Goal: Entertainment & Leisure: Consume media (video, audio)

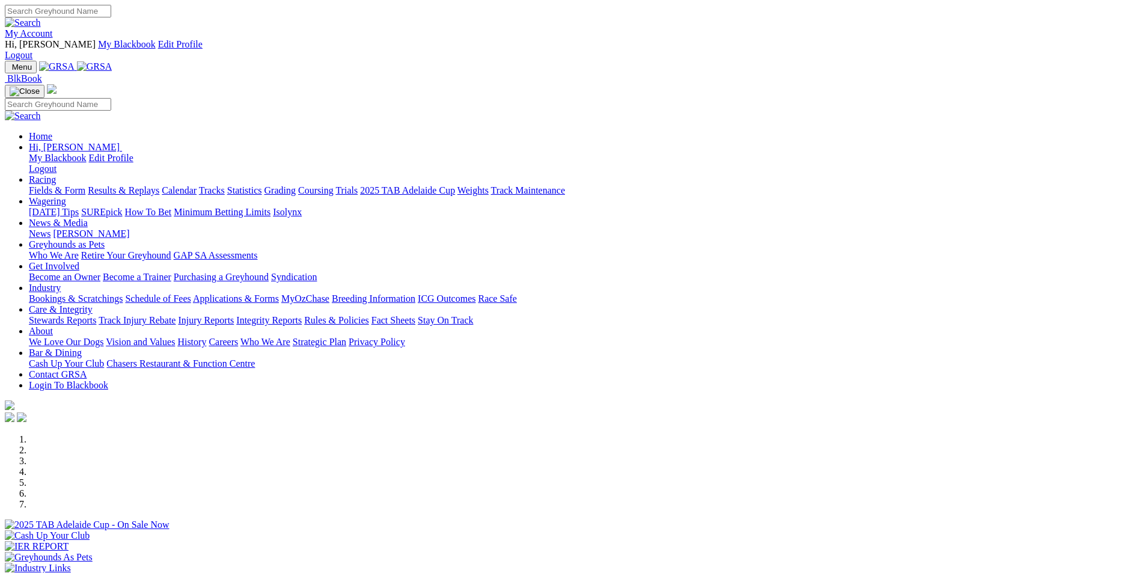
scroll to position [841, 0]
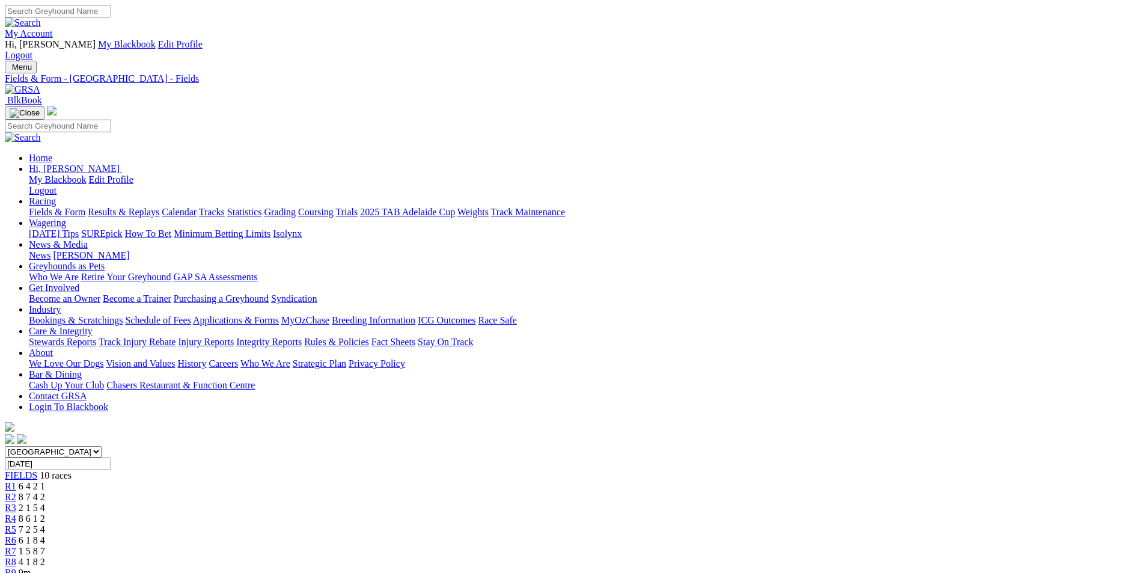
click at [444, 502] on div "R3 2 1 5 4" at bounding box center [572, 507] width 1135 height 11
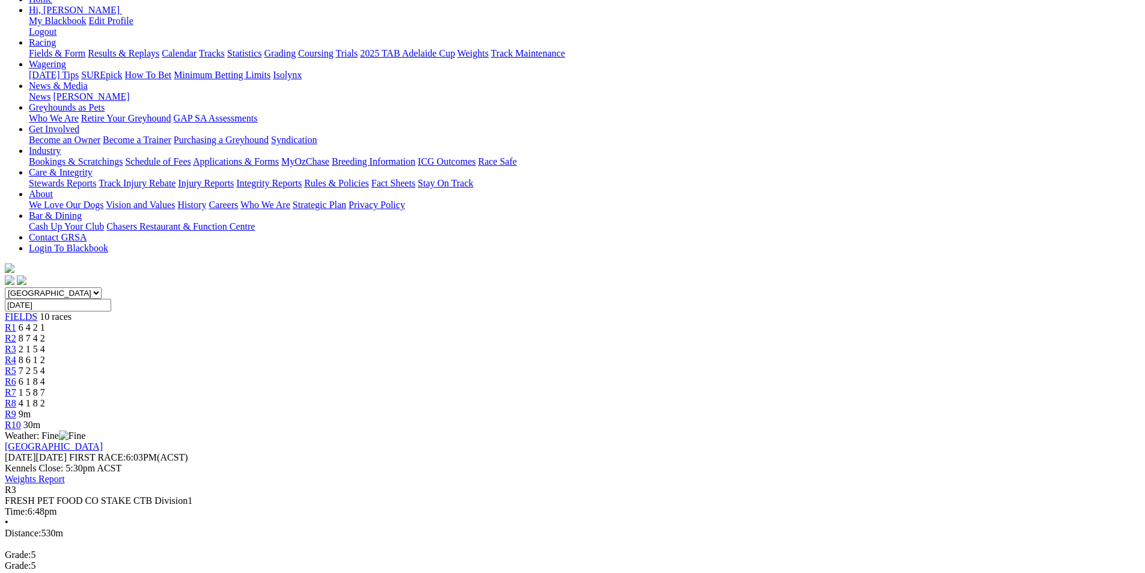
scroll to position [180, 0]
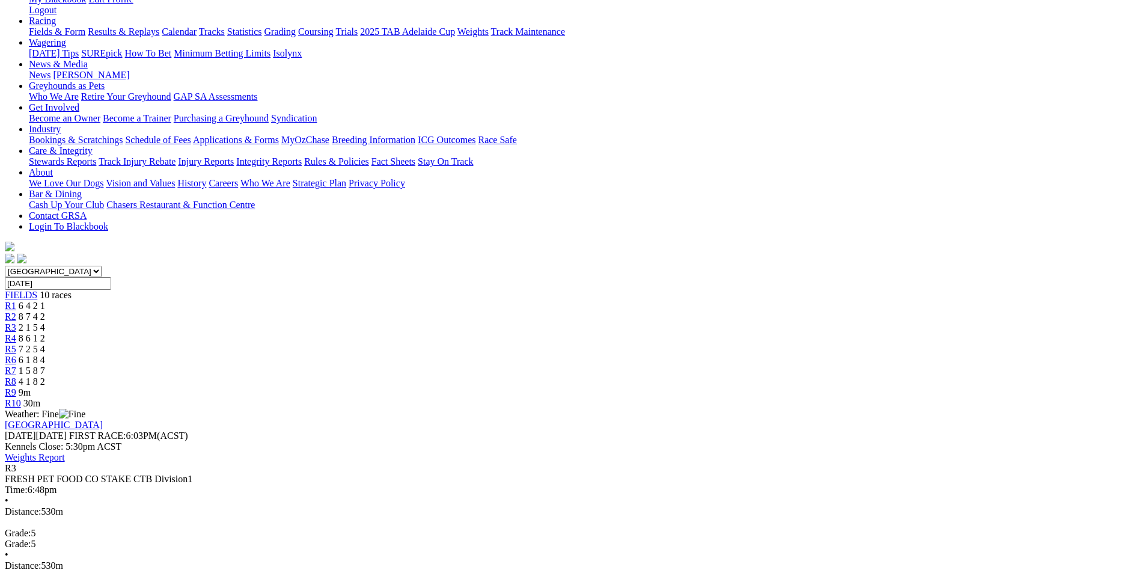
click at [502, 333] on div "R4 8 6 1 2" at bounding box center [572, 338] width 1135 height 11
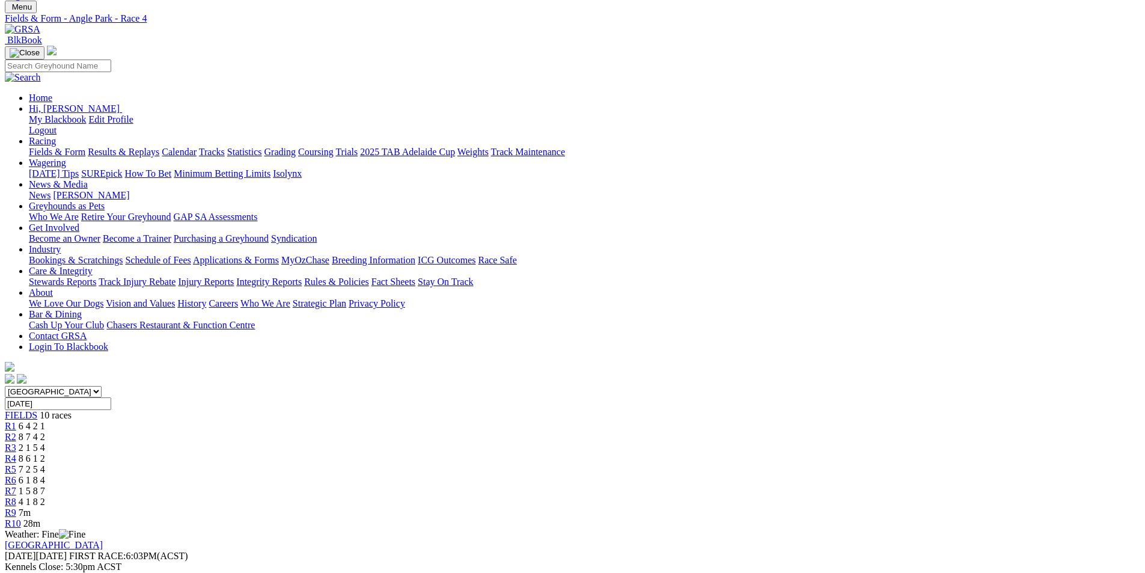
scroll to position [120, 0]
